Goal: Task Accomplishment & Management: Use online tool/utility

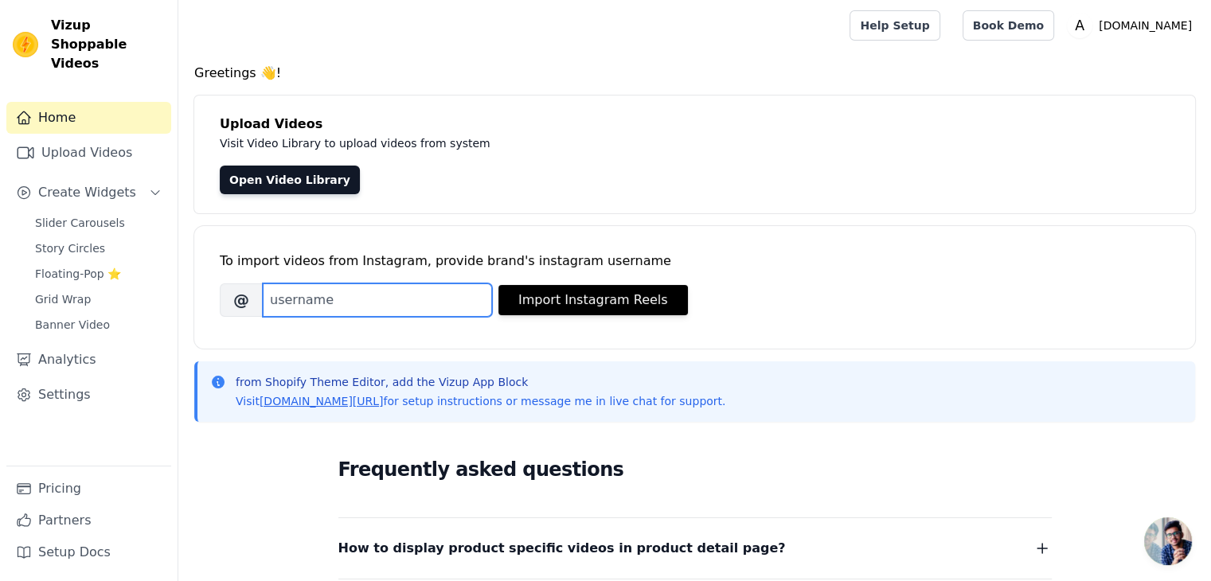
click at [322, 307] on input "Brand's Instagram Username" at bounding box center [377, 300] width 229 height 33
paste input "https://www.instagram.com/auranic_/"
drag, startPoint x: 427, startPoint y: 299, endPoint x: 214, endPoint y: 278, distance: 213.7
click at [214, 278] on div "To import videos from Instagram, provide brand's instagram username Brand's Ins…" at bounding box center [694, 287] width 1001 height 123
click at [385, 295] on input "auranic_/" at bounding box center [377, 300] width 229 height 33
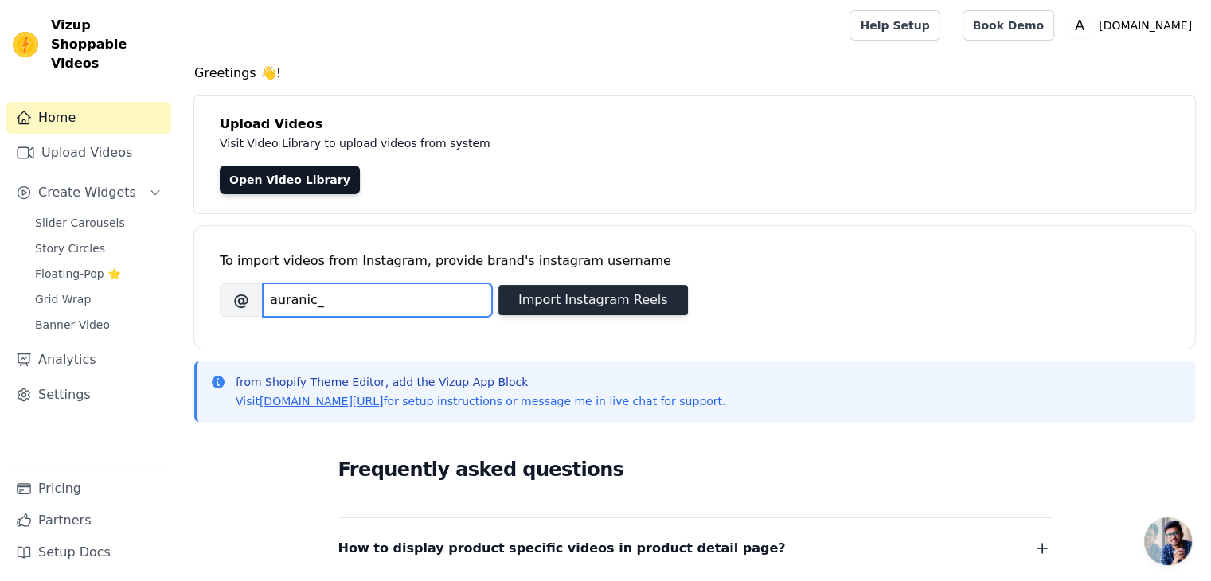
type input "auranic_"
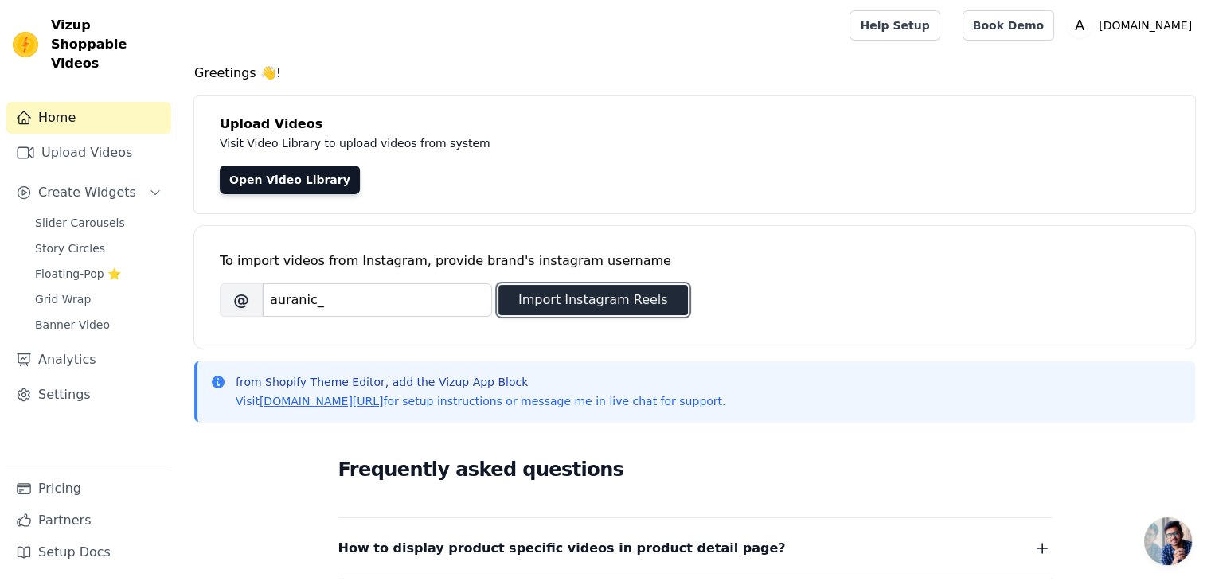
click at [623, 300] on button "Import Instagram Reels" at bounding box center [594, 300] width 190 height 30
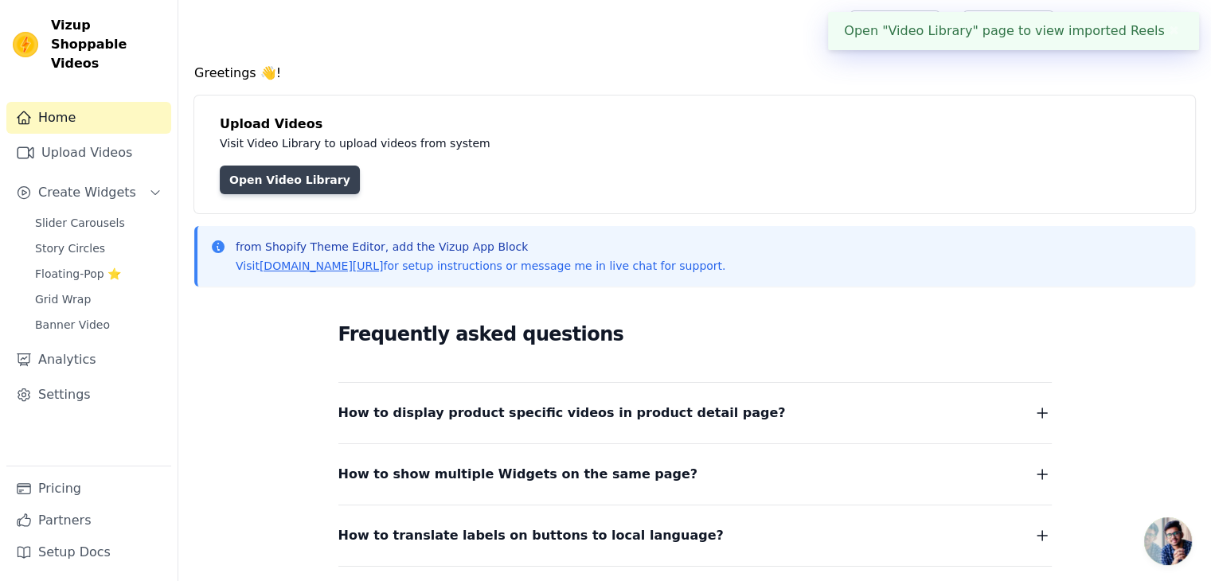
click at [299, 186] on link "Open Video Library" at bounding box center [290, 180] width 140 height 29
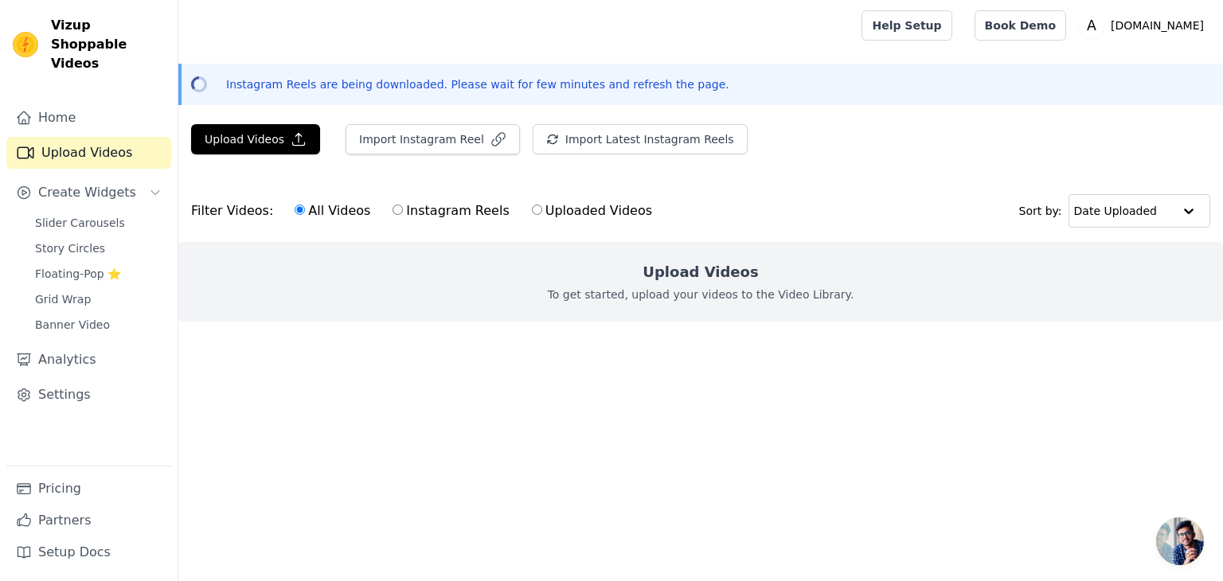
click at [393, 210] on input "Instagram Reels" at bounding box center [398, 210] width 10 height 10
radio input "true"
click at [295, 209] on input "All Videos" at bounding box center [300, 210] width 10 height 10
radio input "true"
click at [96, 266] on span "Floating-Pop ⭐" at bounding box center [78, 274] width 86 height 16
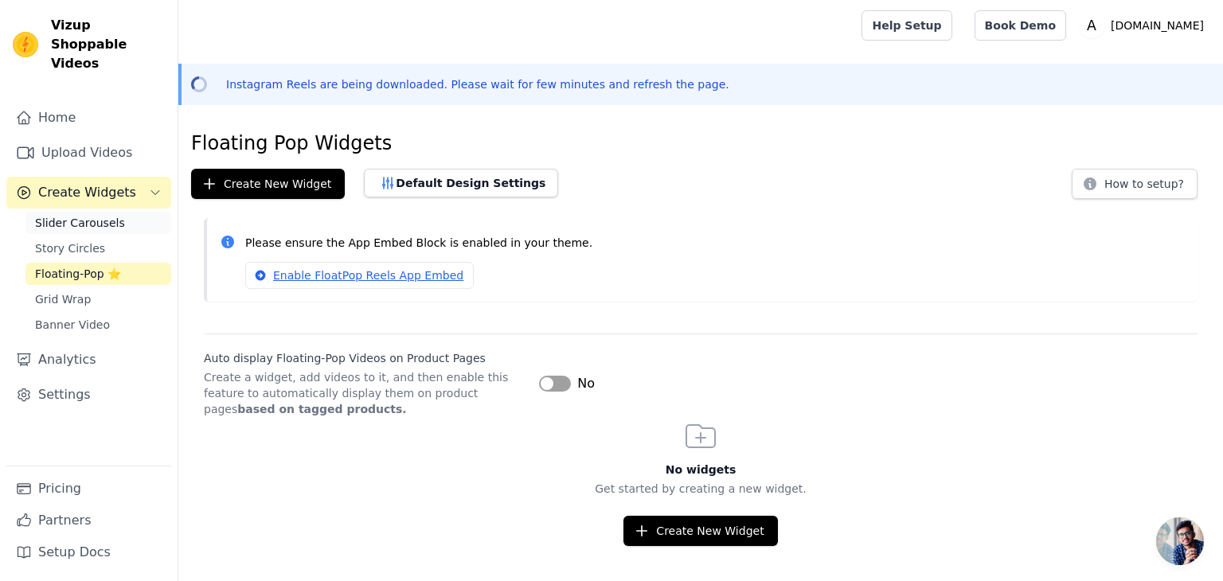
click at [99, 215] on span "Slider Carousels" at bounding box center [80, 223] width 90 height 16
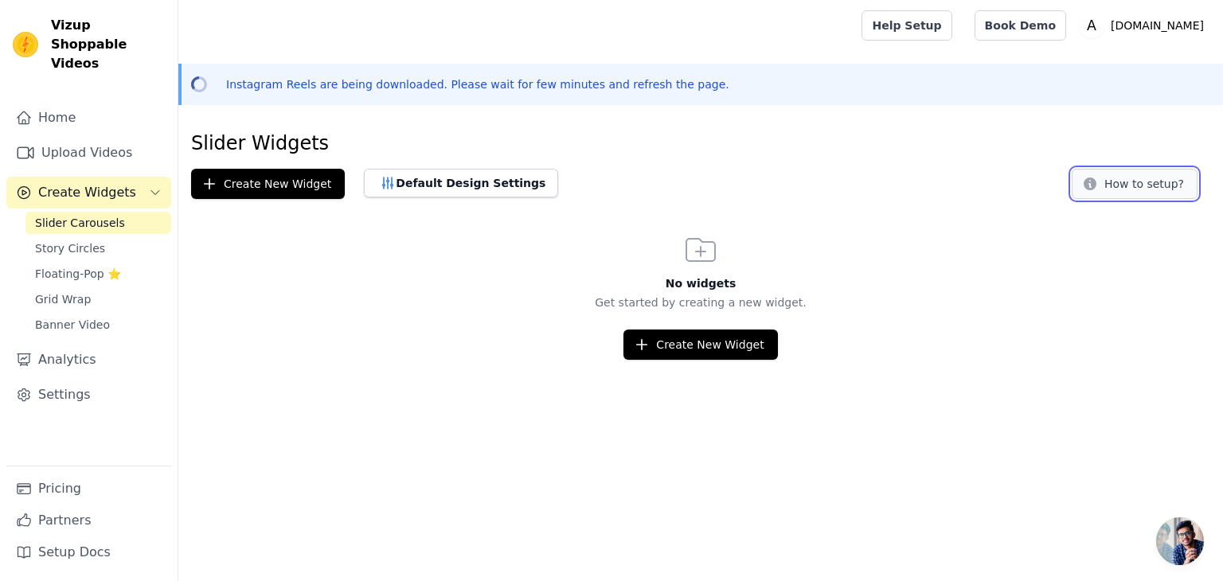
click at [1125, 186] on button "How to setup?" at bounding box center [1135, 184] width 126 height 30
click at [64, 137] on link "Upload Videos" at bounding box center [88, 153] width 165 height 32
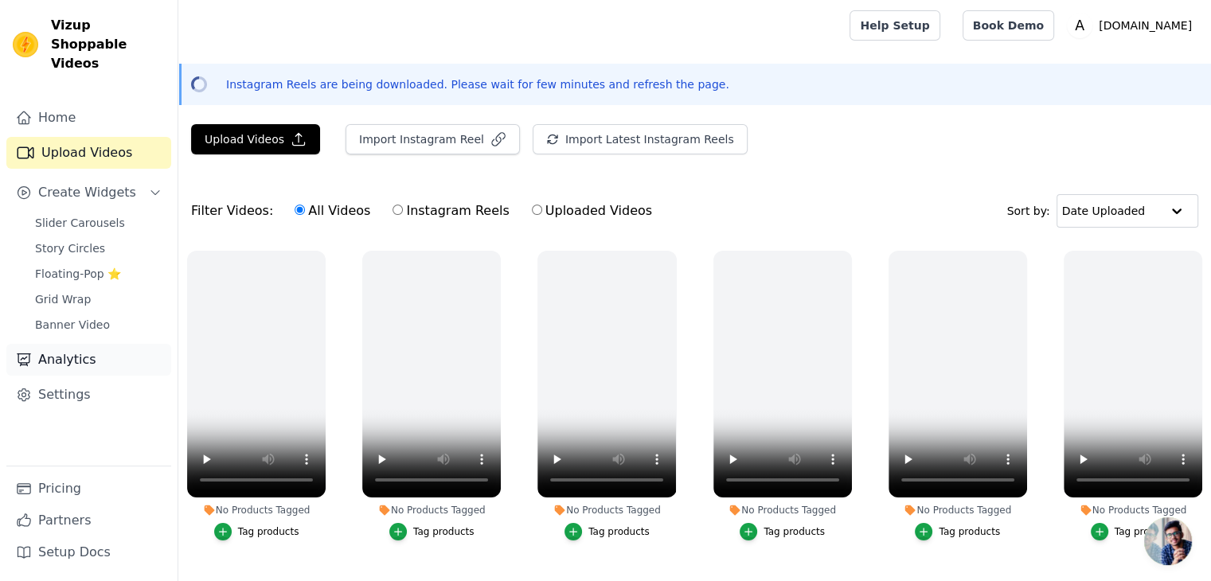
click at [47, 344] on link "Analytics" at bounding box center [88, 360] width 165 height 32
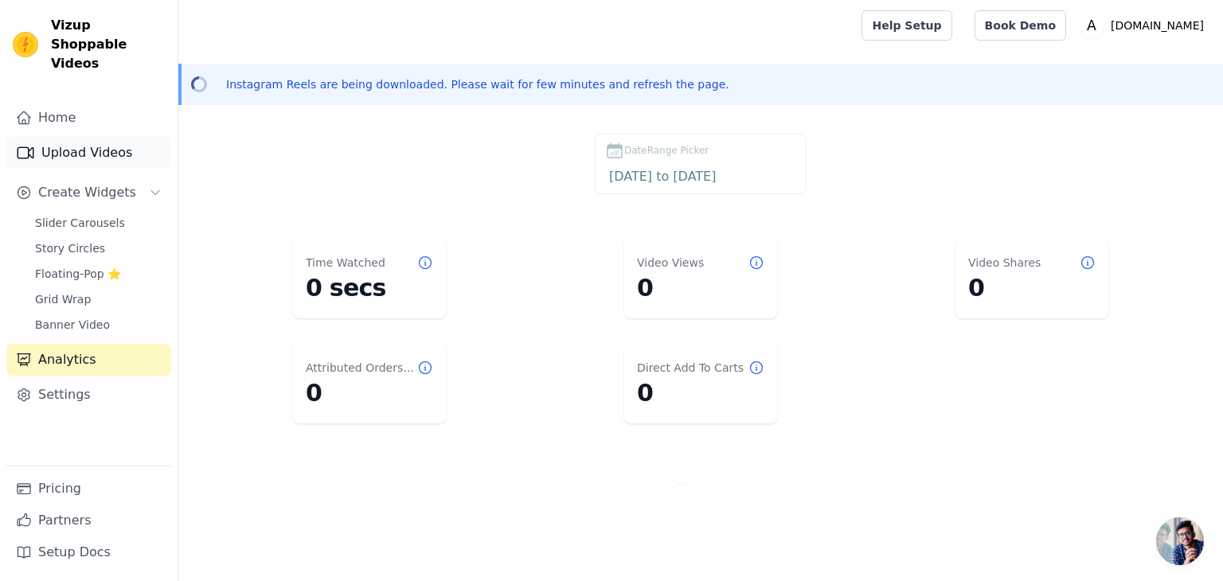
click at [64, 137] on link "Upload Videos" at bounding box center [88, 153] width 165 height 32
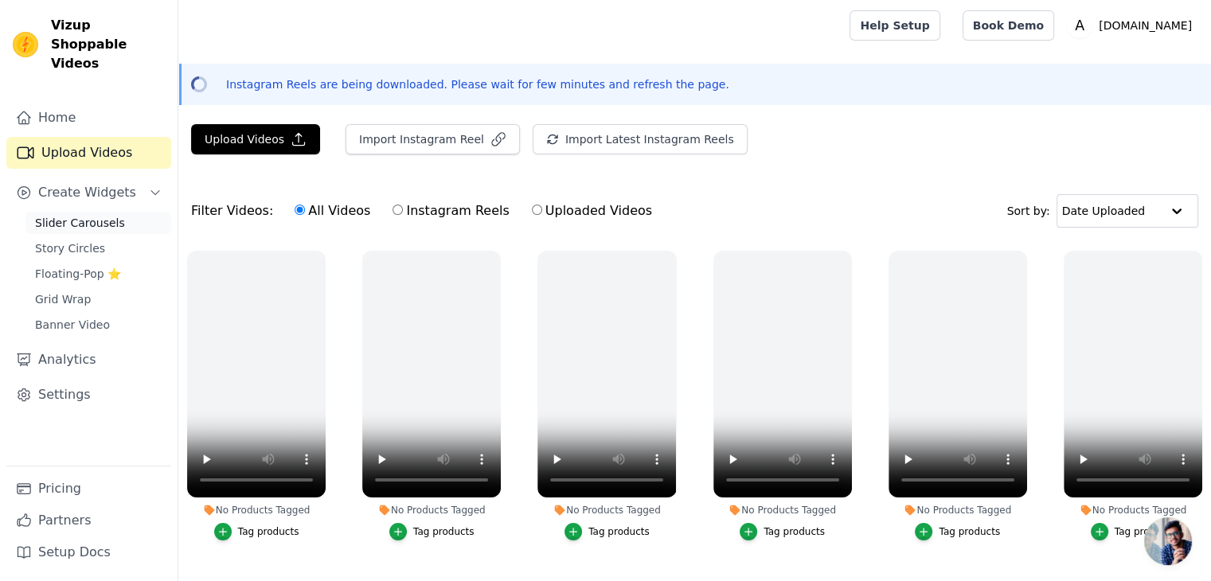
click at [84, 215] on span "Slider Carousels" at bounding box center [80, 223] width 90 height 16
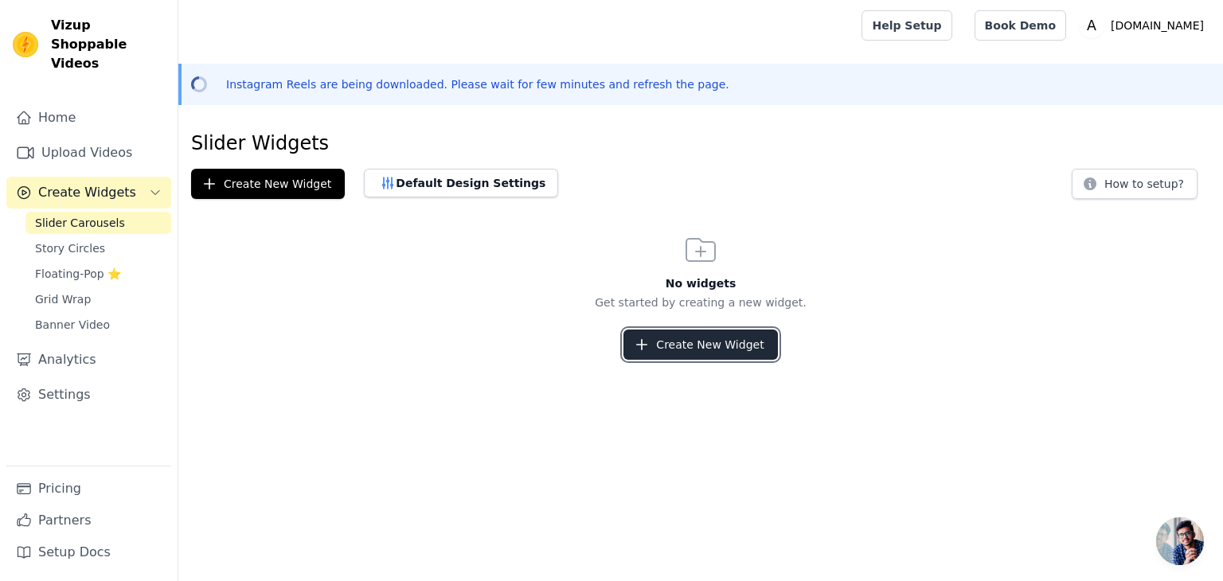
click at [665, 342] on button "Create New Widget" at bounding box center [701, 345] width 154 height 30
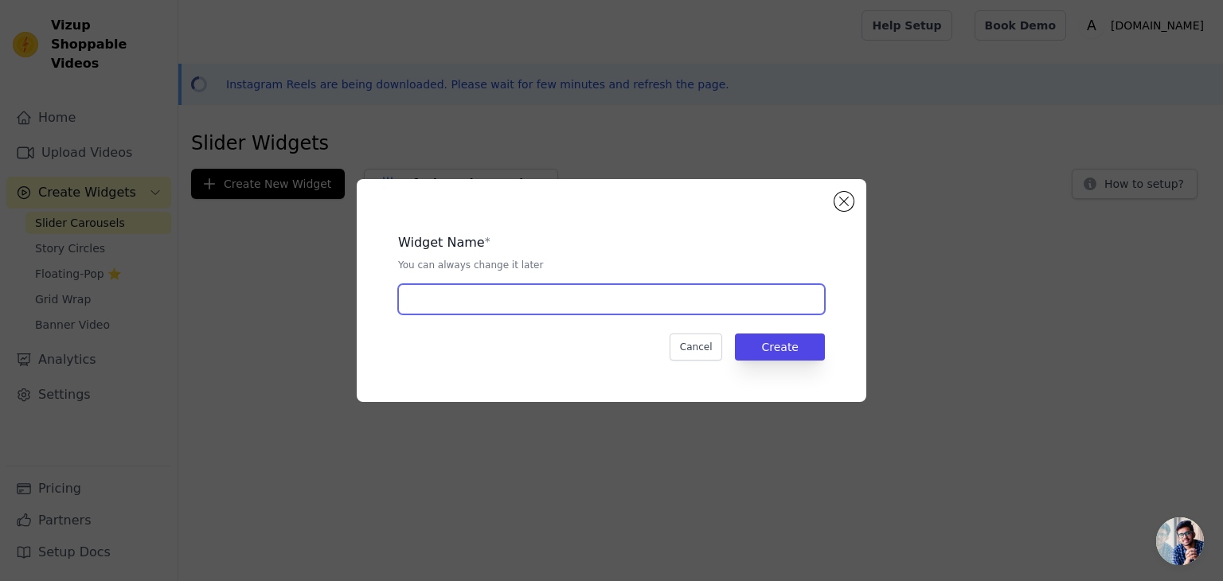
click at [539, 295] on input "text" at bounding box center [611, 299] width 427 height 30
type input "Blue floral"
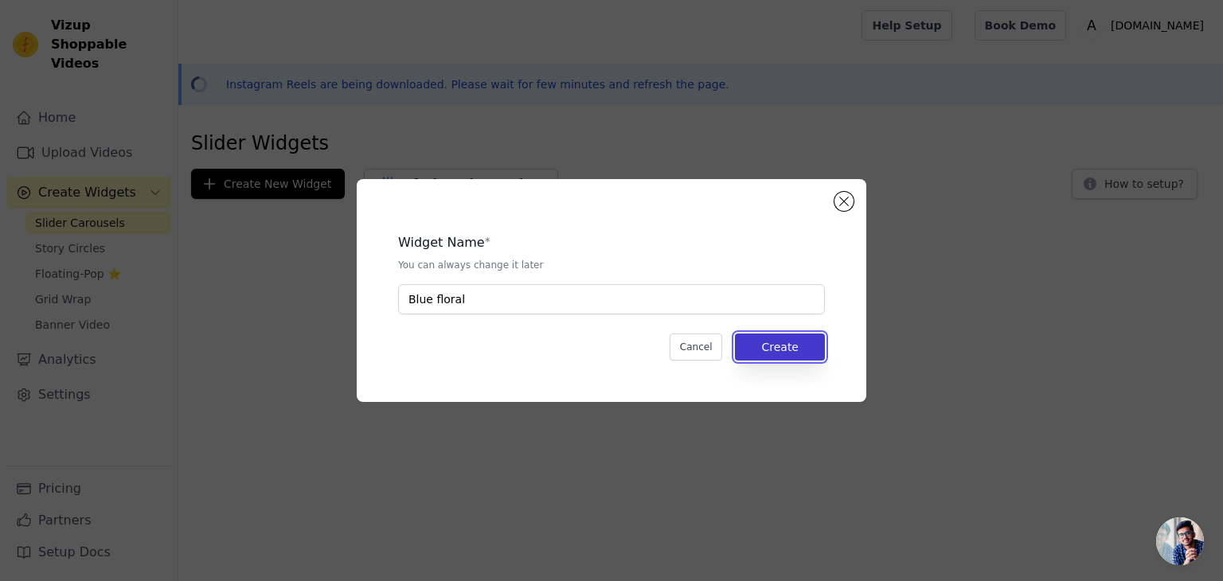
click at [787, 348] on button "Create" at bounding box center [780, 347] width 90 height 27
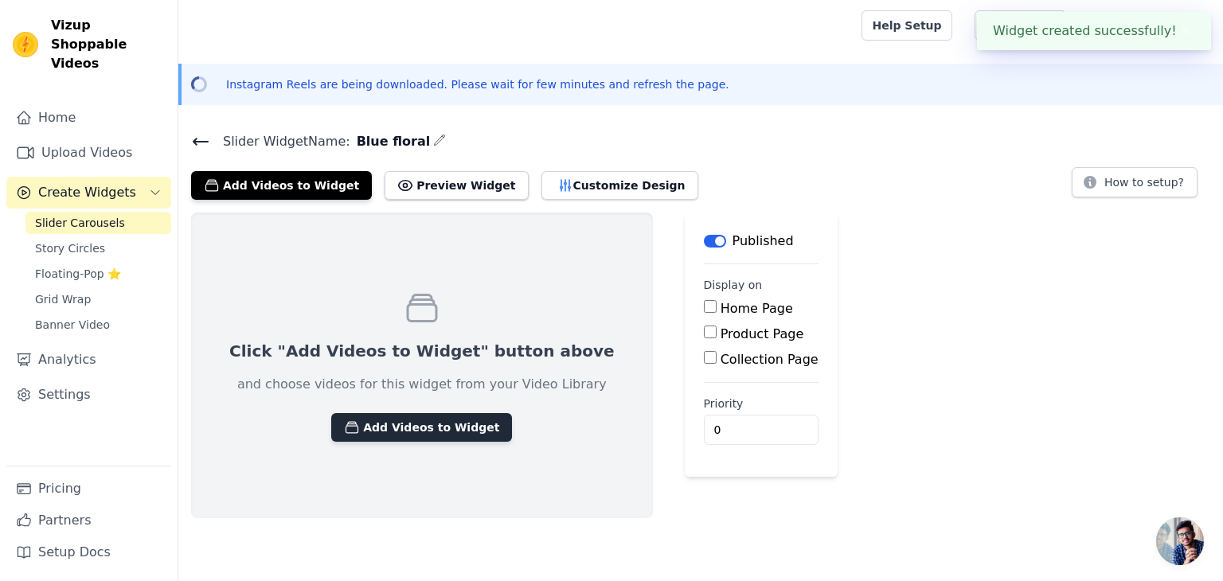
click at [402, 434] on button "Add Videos to Widget" at bounding box center [421, 427] width 181 height 29
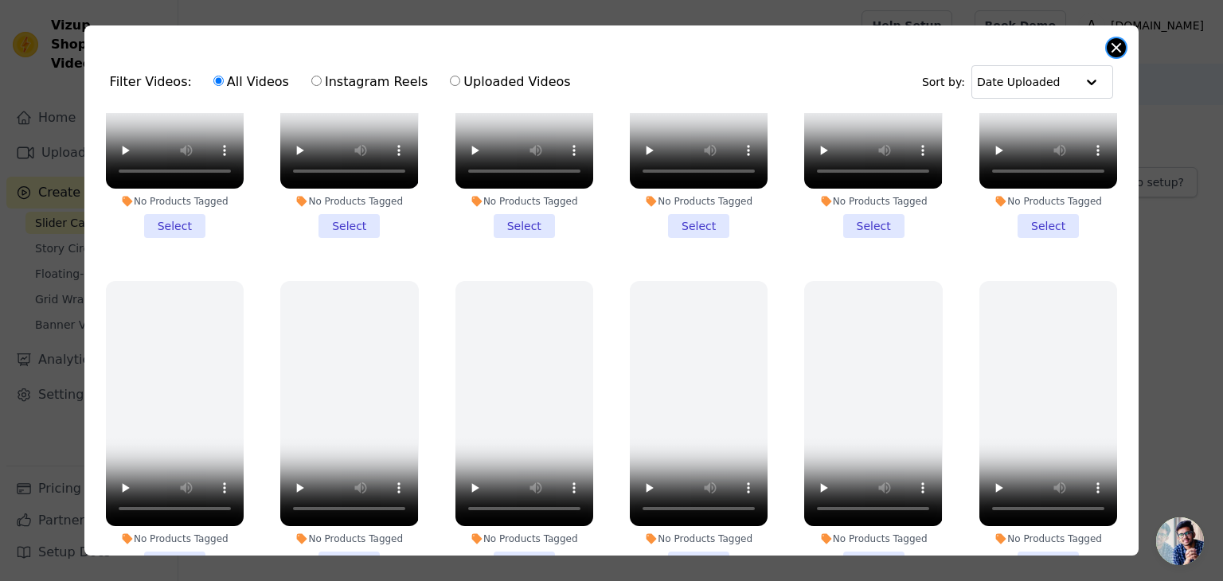
click at [1121, 42] on button "Close modal" at bounding box center [1116, 47] width 19 height 19
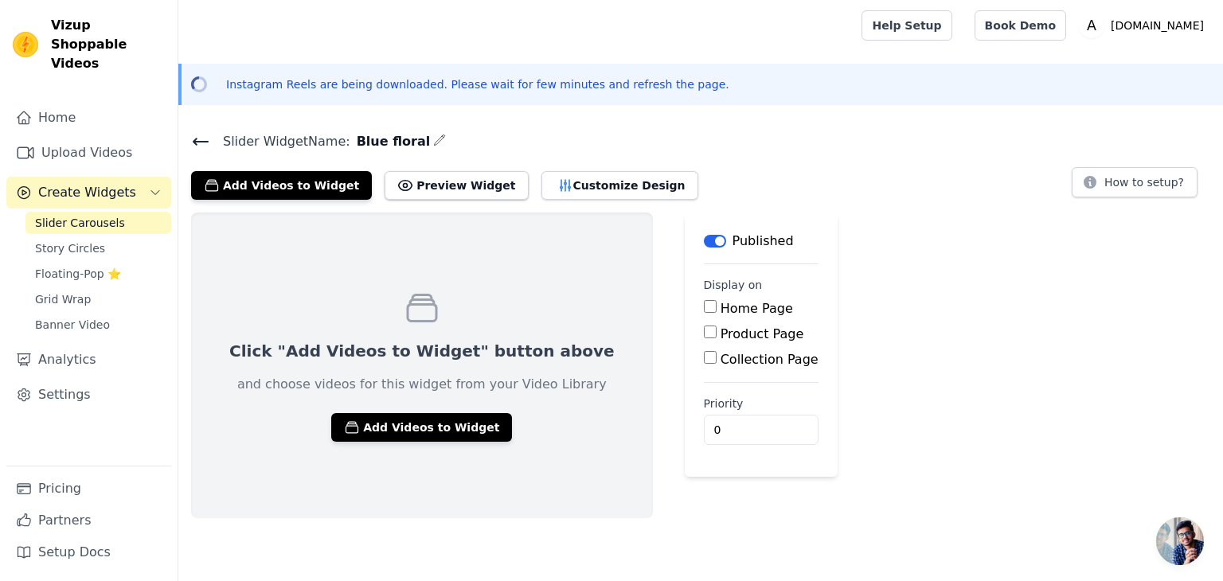
scroll to position [1532, 0]
click at [410, 192] on button "Preview Widget" at bounding box center [456, 185] width 143 height 29
click at [355, 425] on button "Add Videos to Widget" at bounding box center [421, 427] width 181 height 29
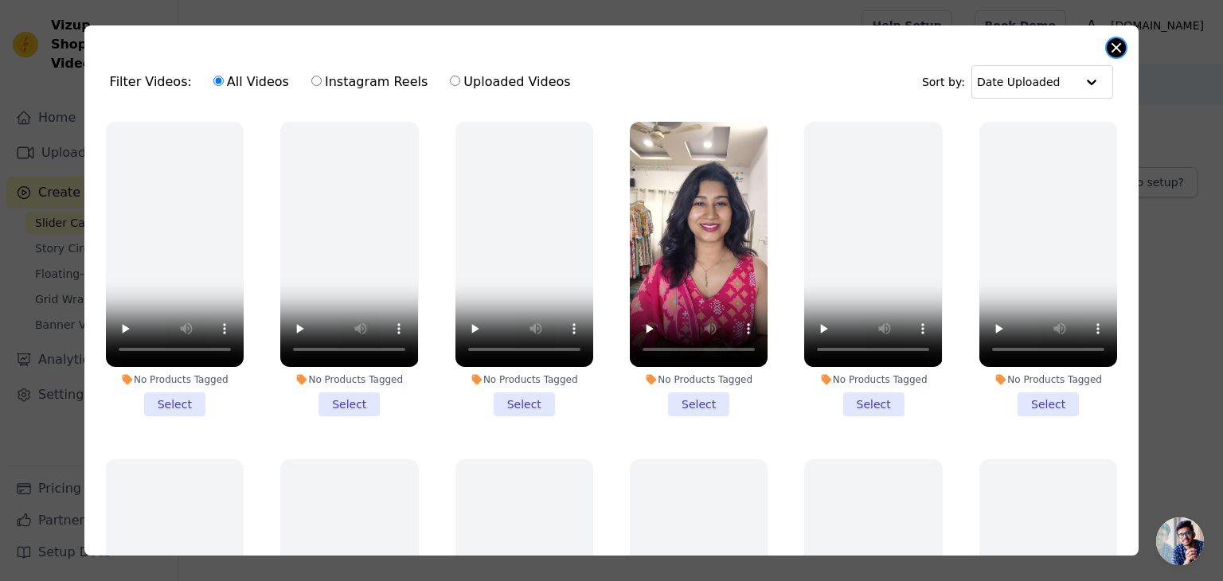
click at [1113, 45] on button "Close modal" at bounding box center [1116, 47] width 19 height 19
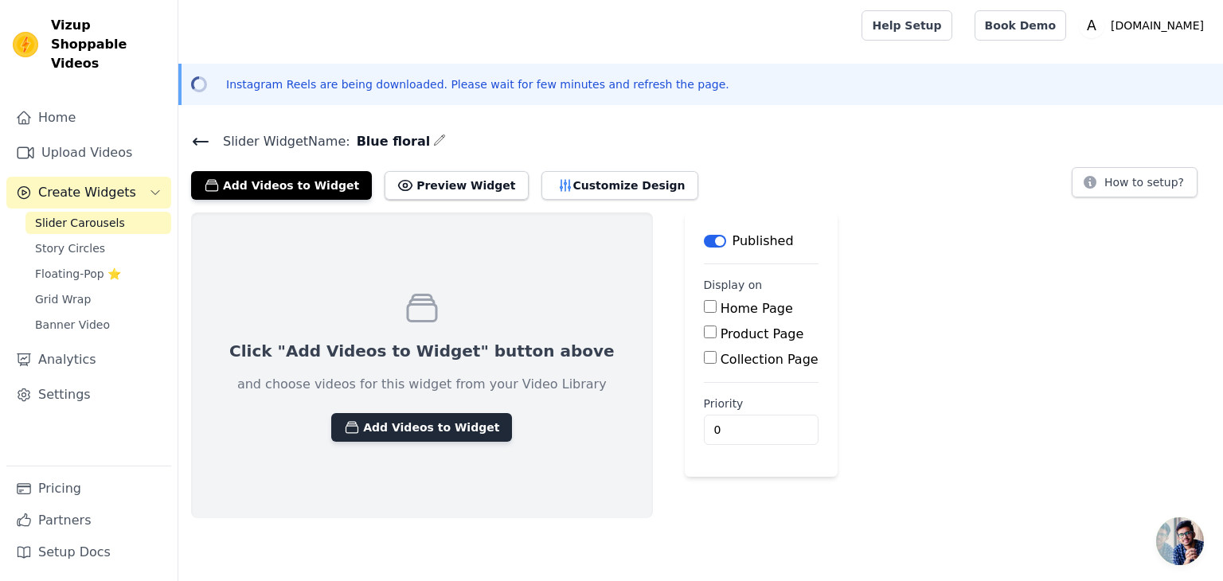
click at [393, 423] on button "Add Videos to Widget" at bounding box center [421, 427] width 181 height 29
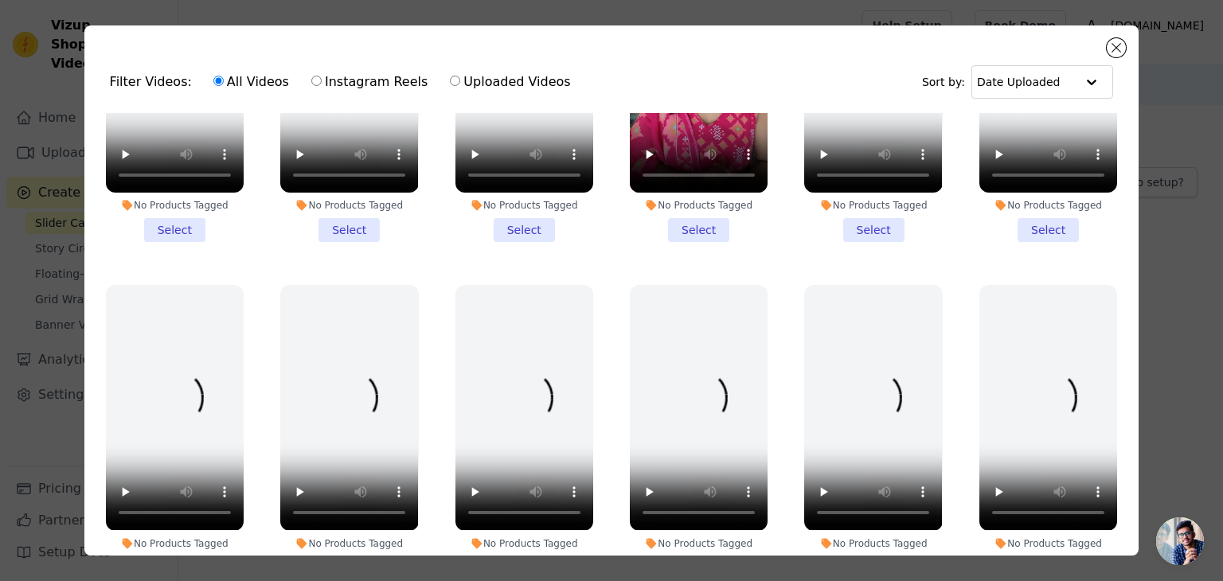
scroll to position [0, 0]
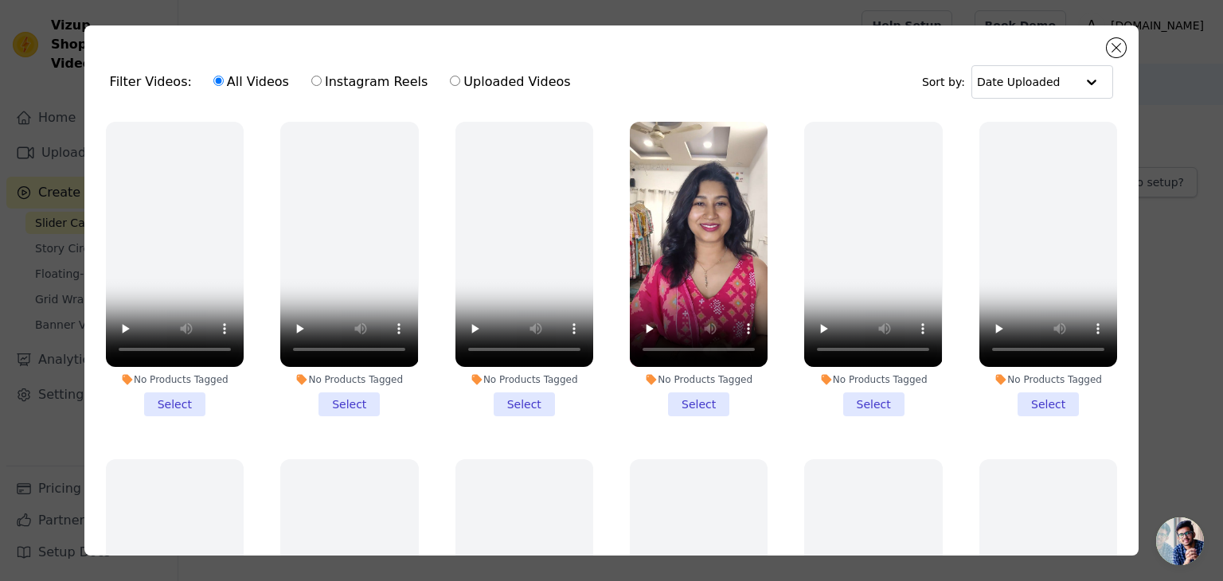
click at [516, 402] on li "No Products Tagged Select" at bounding box center [525, 269] width 138 height 295
click at [0, 0] on input "No Products Tagged Select" at bounding box center [0, 0] width 0 height 0
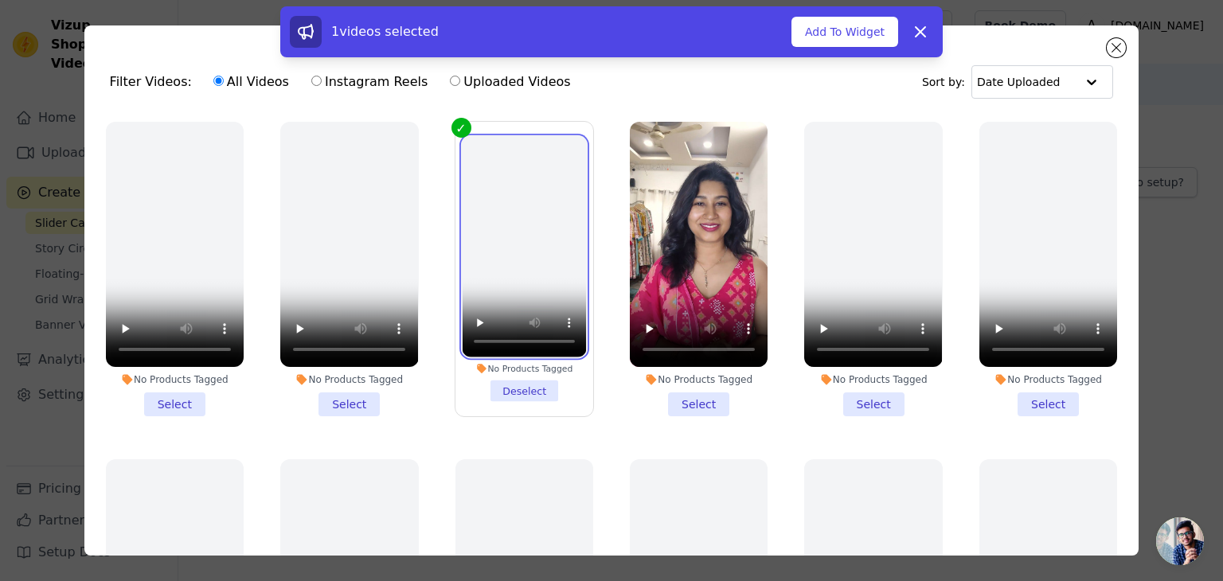
click at [529, 272] on video at bounding box center [524, 247] width 124 height 221
click at [454, 115] on div "No Products Tagged Deselect" at bounding box center [524, 269] width 155 height 312
click at [455, 129] on label "No Products Tagged Deselect" at bounding box center [524, 269] width 139 height 296
click at [0, 0] on input "No Products Tagged Deselect" at bounding box center [0, 0] width 0 height 0
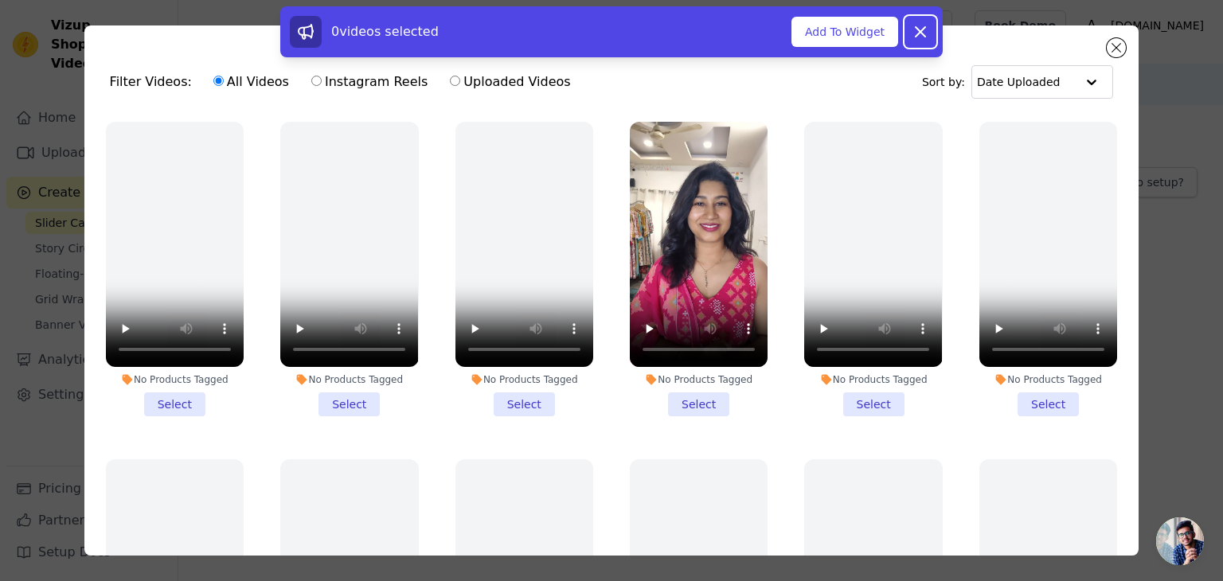
click at [919, 33] on icon at bounding box center [921, 32] width 10 height 10
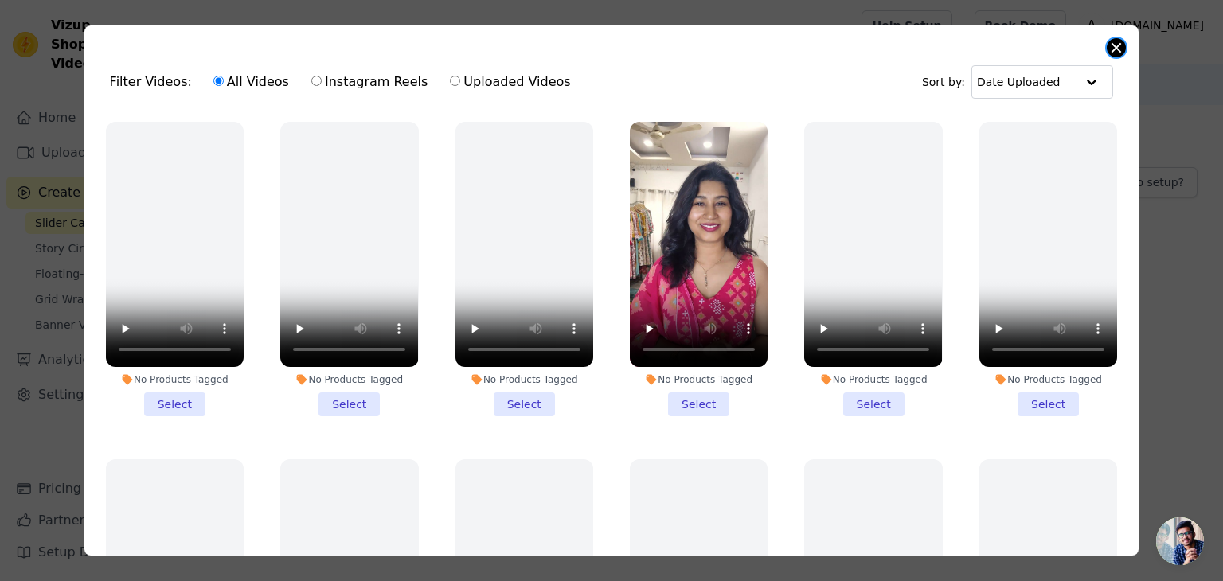
click at [1115, 47] on button "Close modal" at bounding box center [1116, 47] width 19 height 19
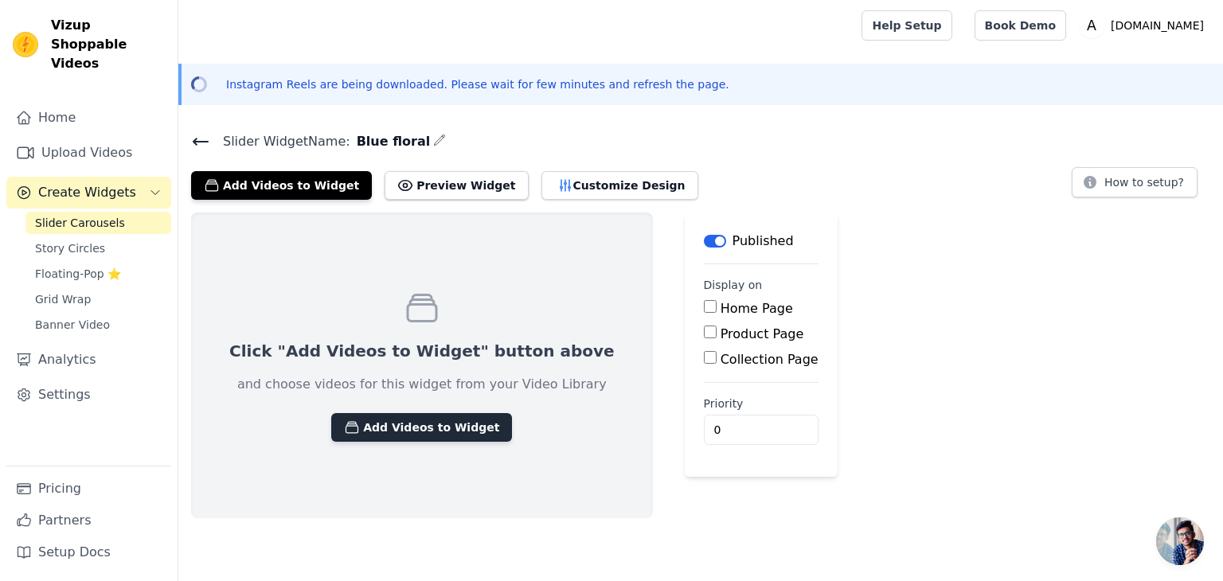
click at [406, 425] on button "Add Videos to Widget" at bounding box center [421, 427] width 181 height 29
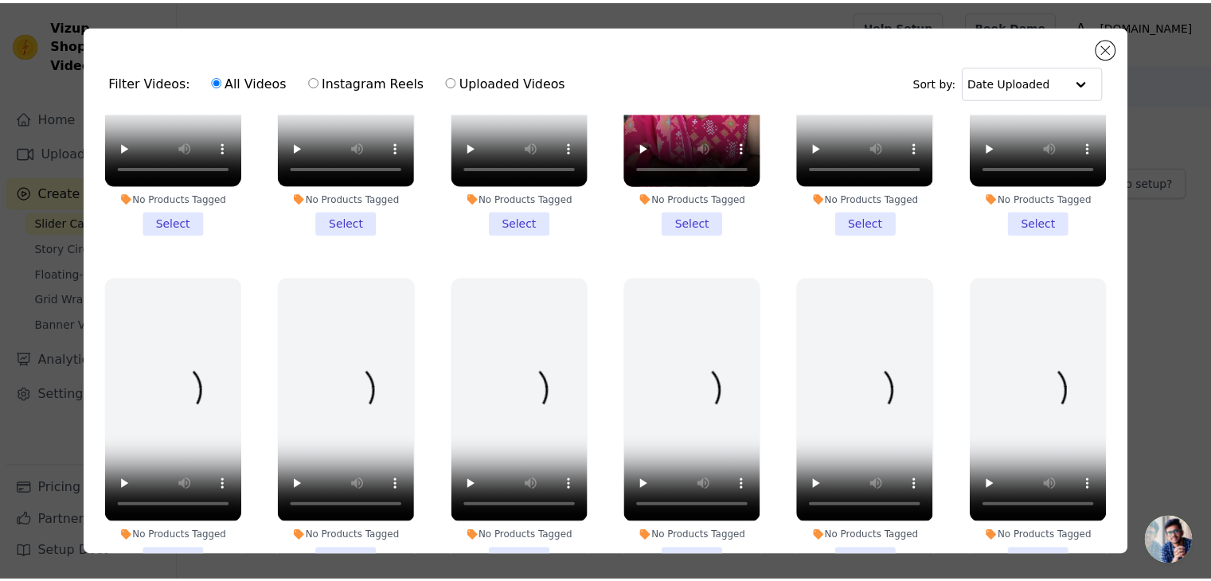
scroll to position [360, 0]
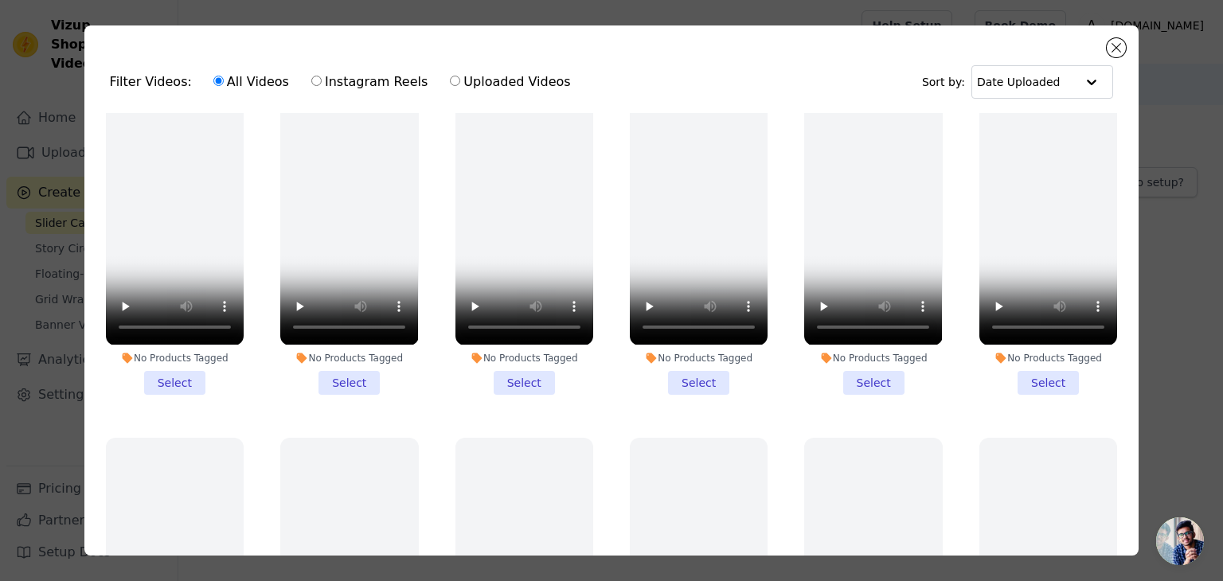
click at [596, 354] on ul "No Products Tagged Select No Products Tagged Select No Products Tagged Select N…" at bounding box center [612, 378] width 1030 height 530
click at [1118, 48] on button "Close modal" at bounding box center [1116, 47] width 19 height 19
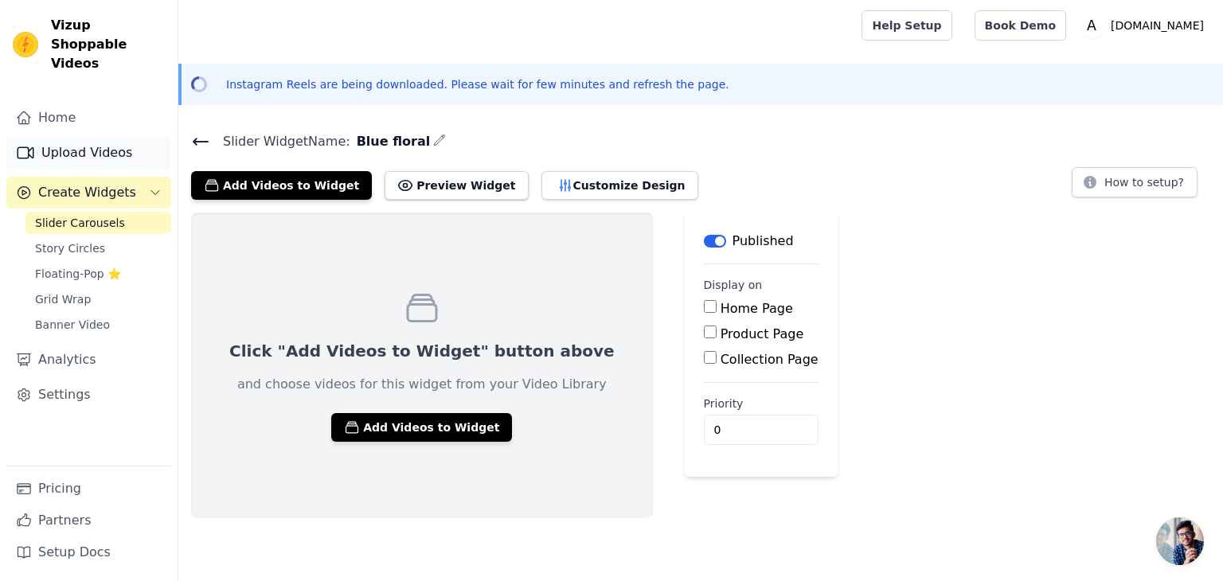
click at [96, 137] on link "Upload Videos" at bounding box center [88, 153] width 165 height 32
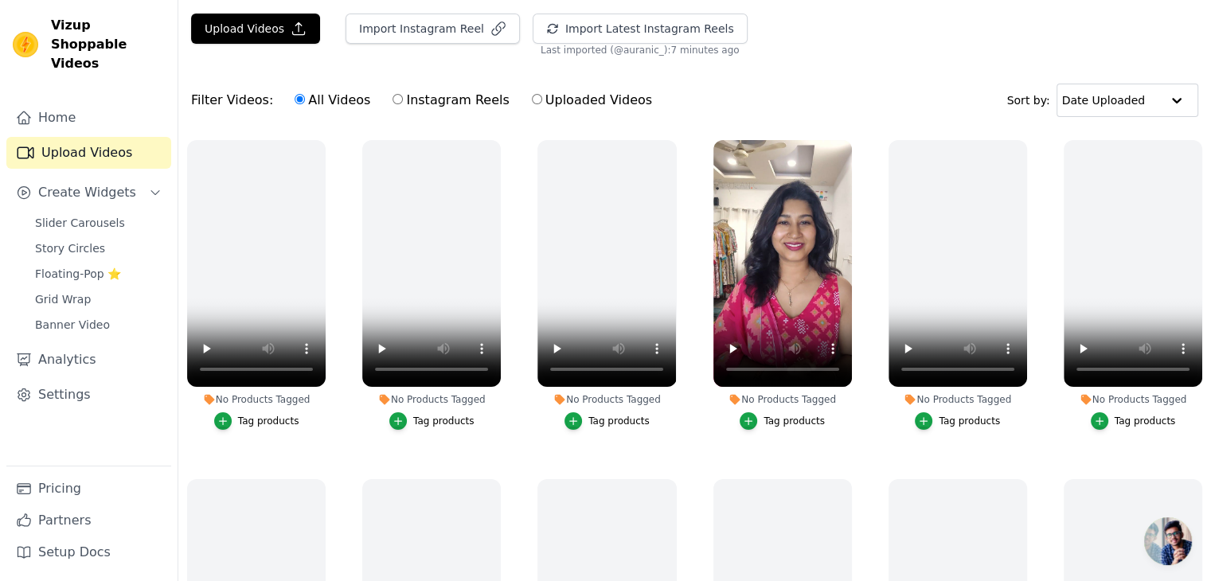
scroll to position [139, 0]
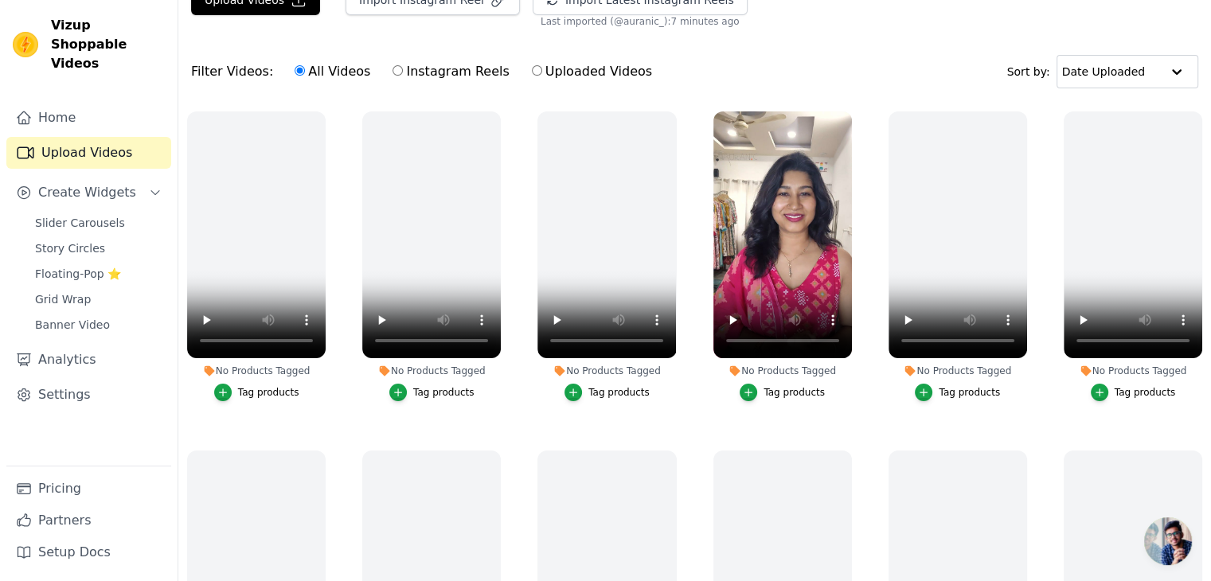
click at [765, 392] on div "Tag products" at bounding box center [794, 392] width 61 height 13
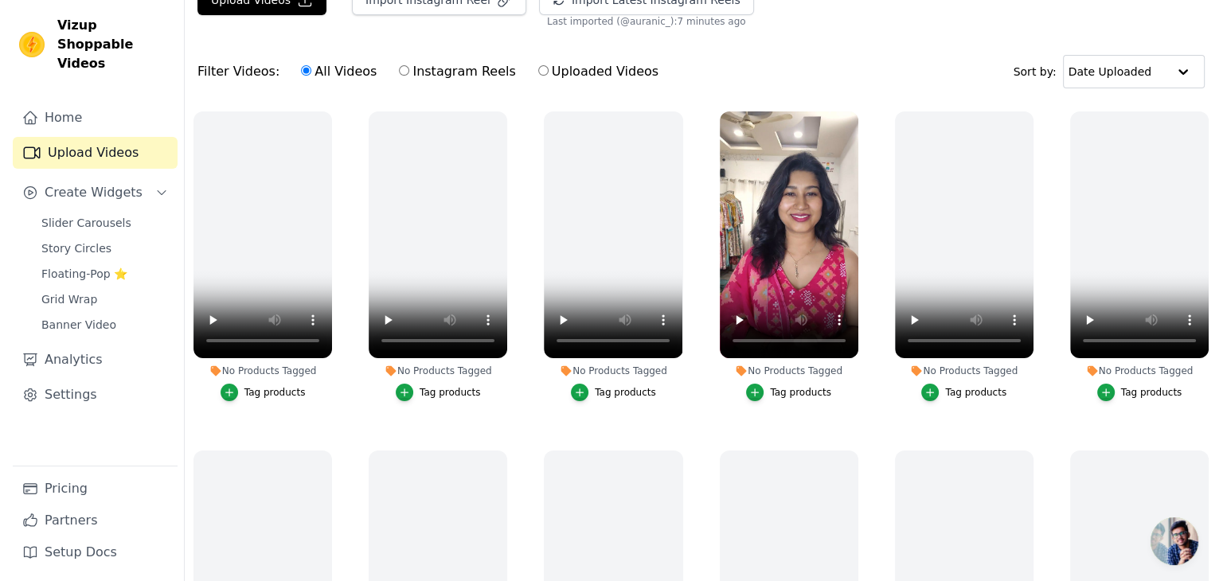
scroll to position [0, 0]
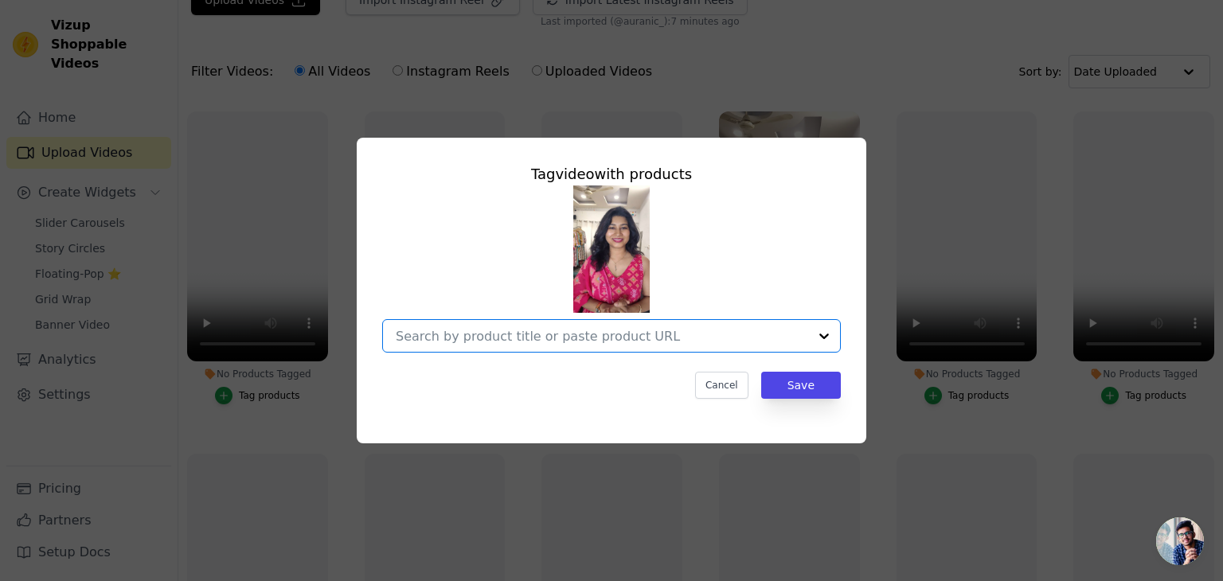
click at [534, 338] on input "No Products Tagged Tag video with products Option undefined, selected. Select i…" at bounding box center [602, 336] width 413 height 15
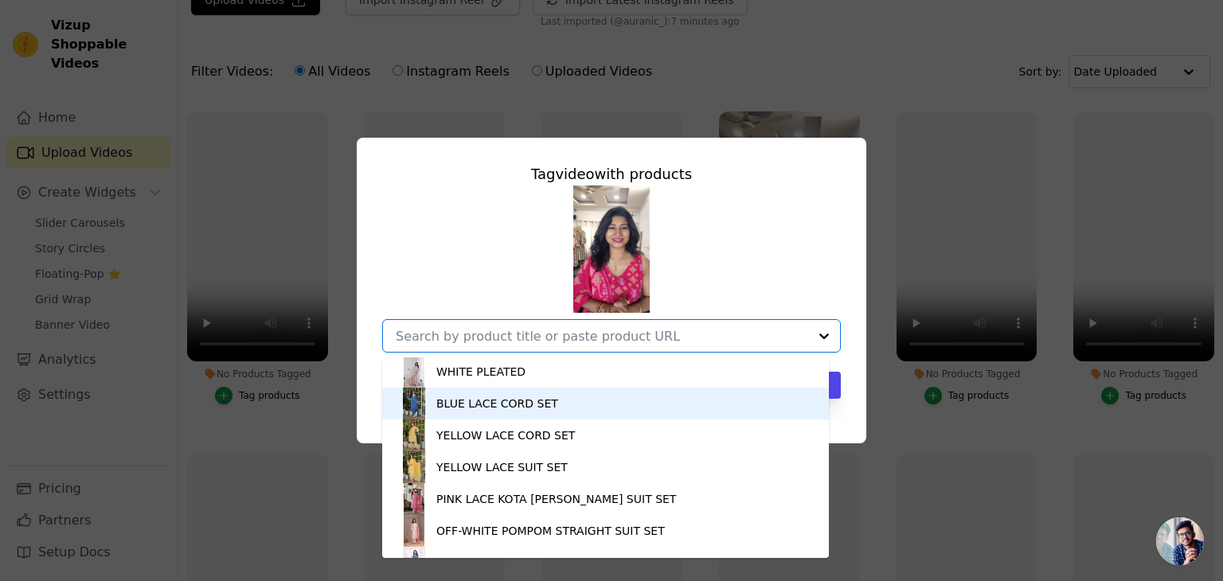
scroll to position [701, 0]
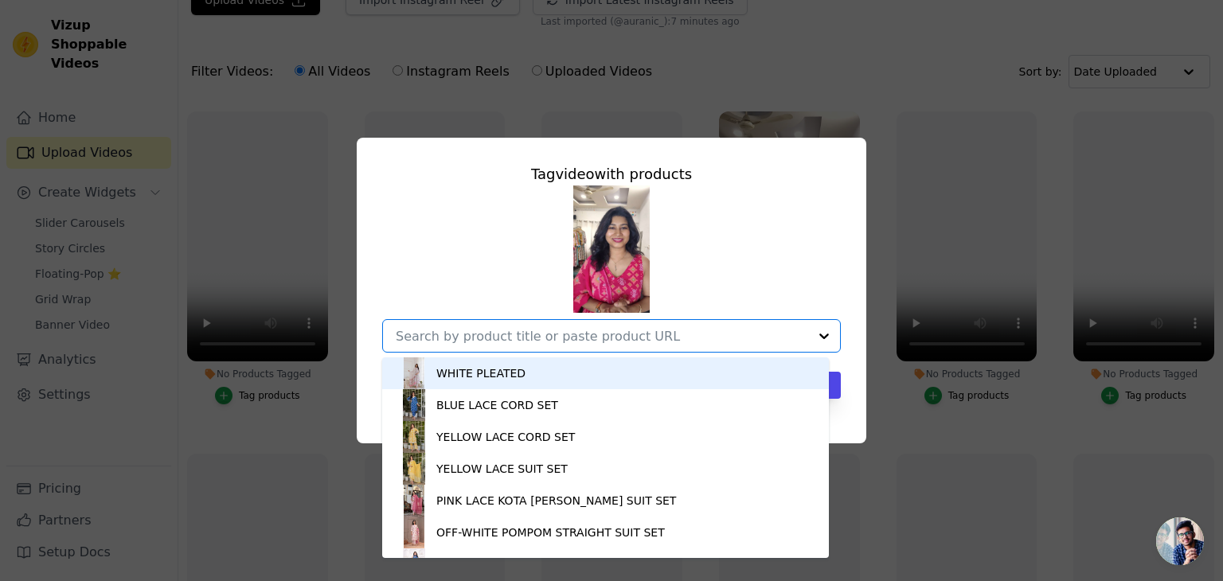
click at [745, 192] on div "BLUE FLORAL PLEATED SUIT SET DARK GREEN CORAL PLEATED BLACK PEACH PLEATED BLUE …" at bounding box center [611, 269] width 459 height 167
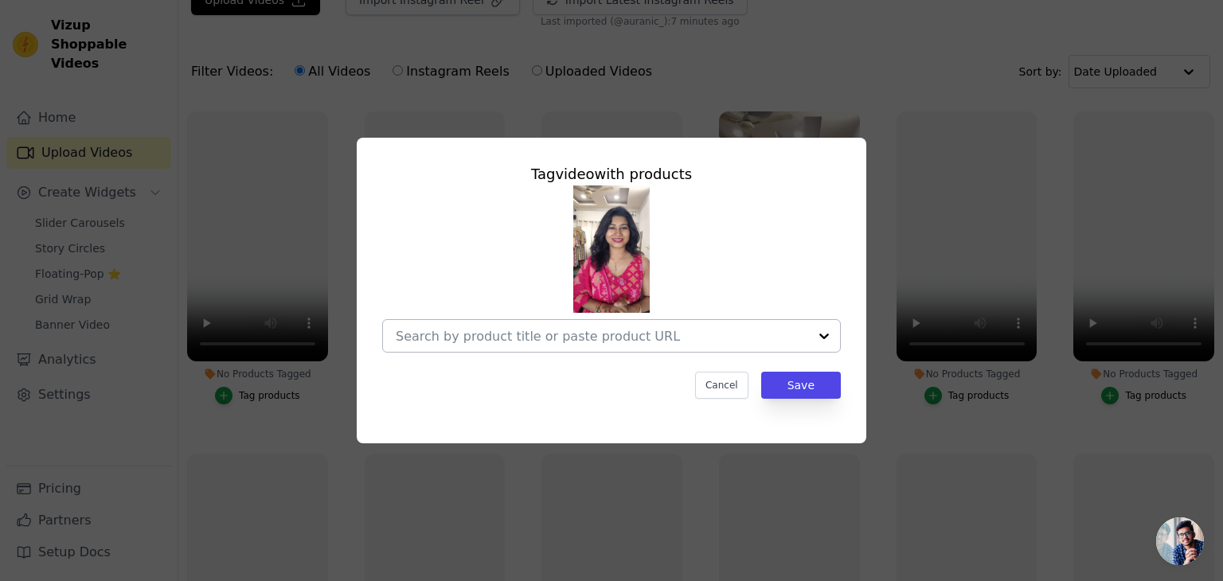
click at [722, 339] on input "No Products Tagged Tag video with products Cancel Save Tag products" at bounding box center [602, 336] width 413 height 15
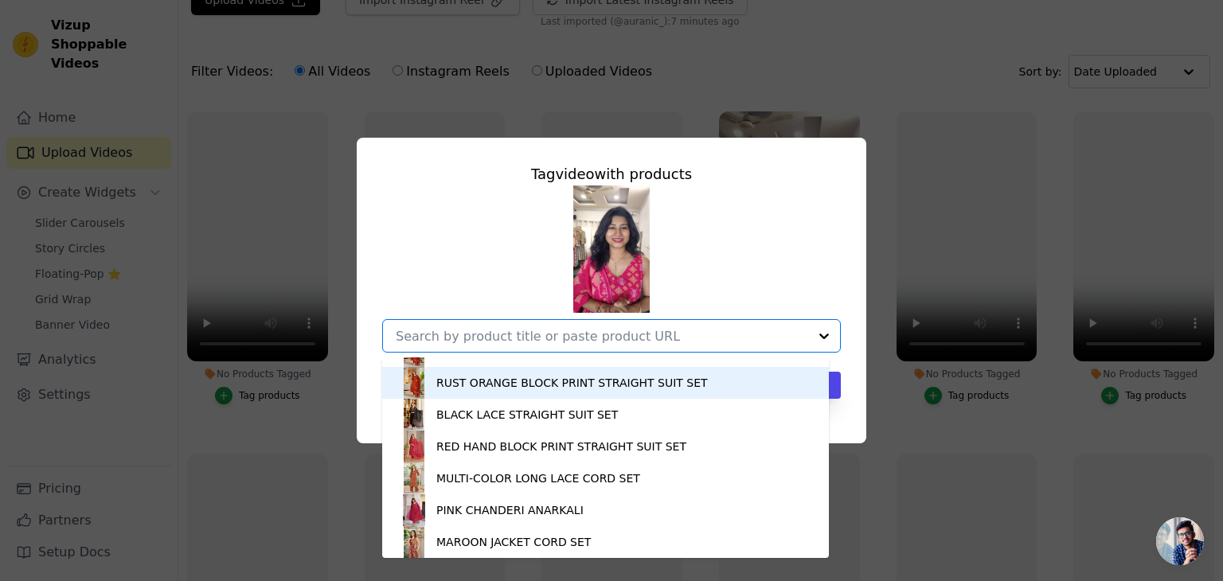
scroll to position [2804, 0]
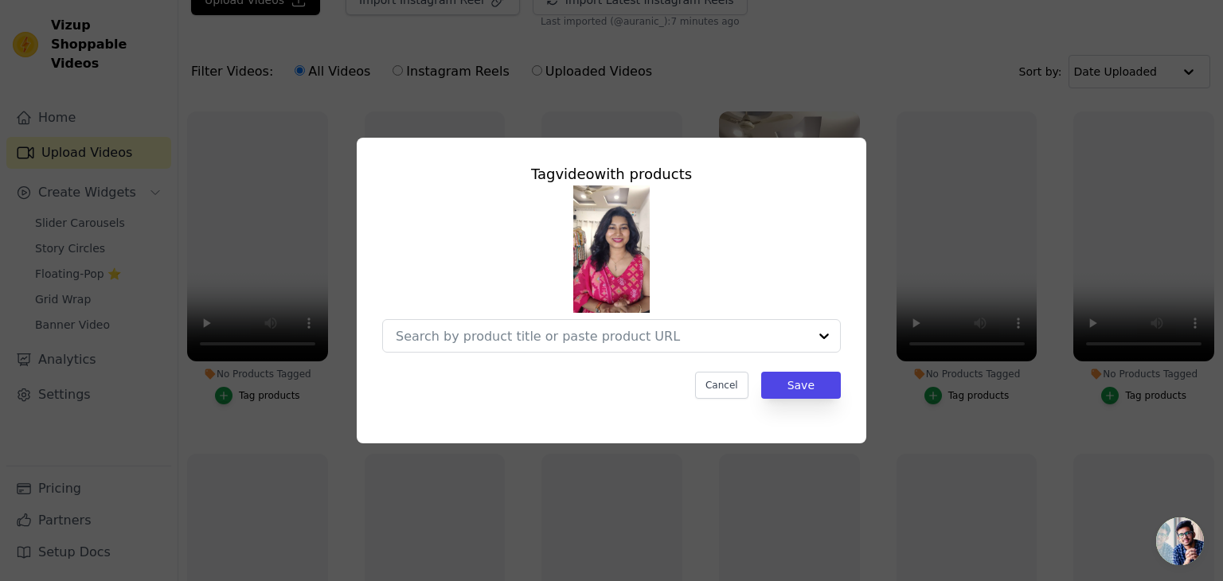
click at [704, 252] on div at bounding box center [611, 269] width 459 height 167
click at [721, 389] on button "Cancel" at bounding box center [721, 385] width 53 height 27
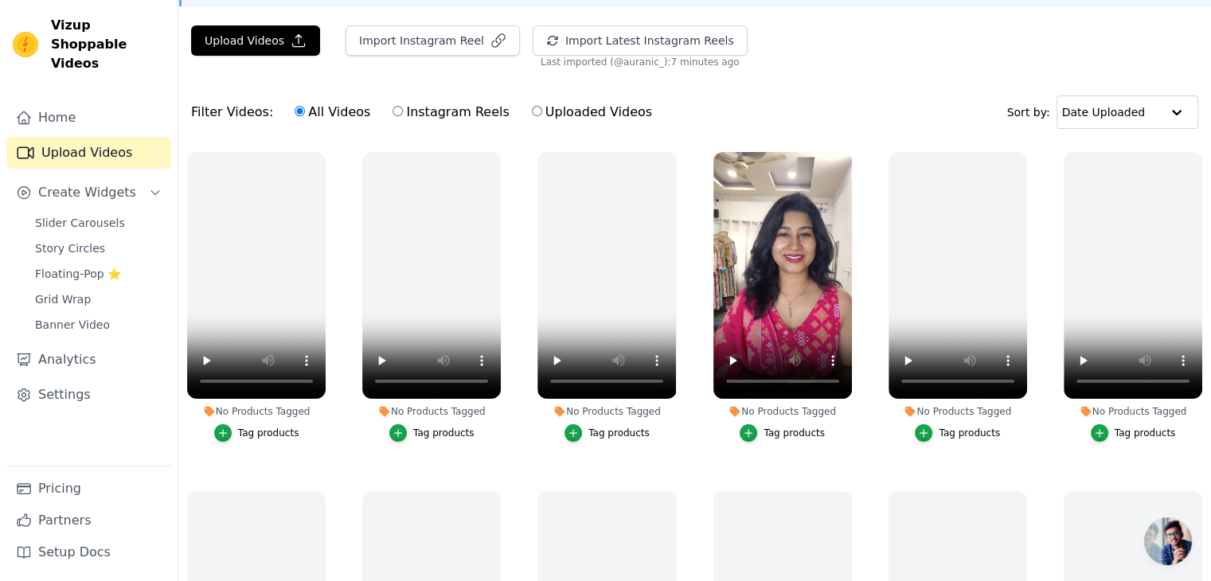
scroll to position [0, 0]
